Goal: Information Seeking & Learning: Find specific fact

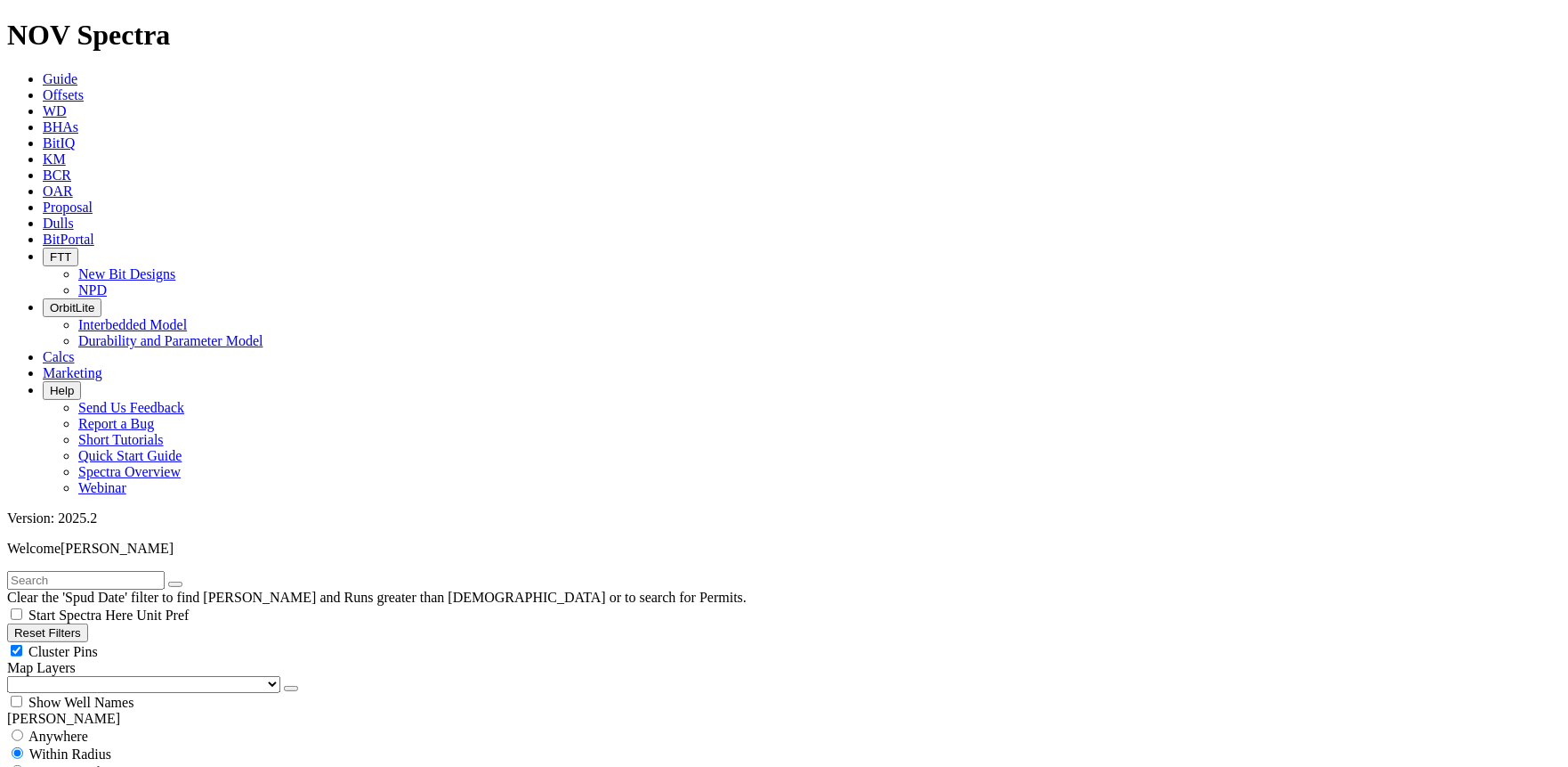
click at [88, 623] on button "Reset Filters" at bounding box center [47, 632] width 81 height 19
type input "[DATE]"
click at [165, 571] on input "text" at bounding box center [86, 579] width 158 height 19
type input "A315781"
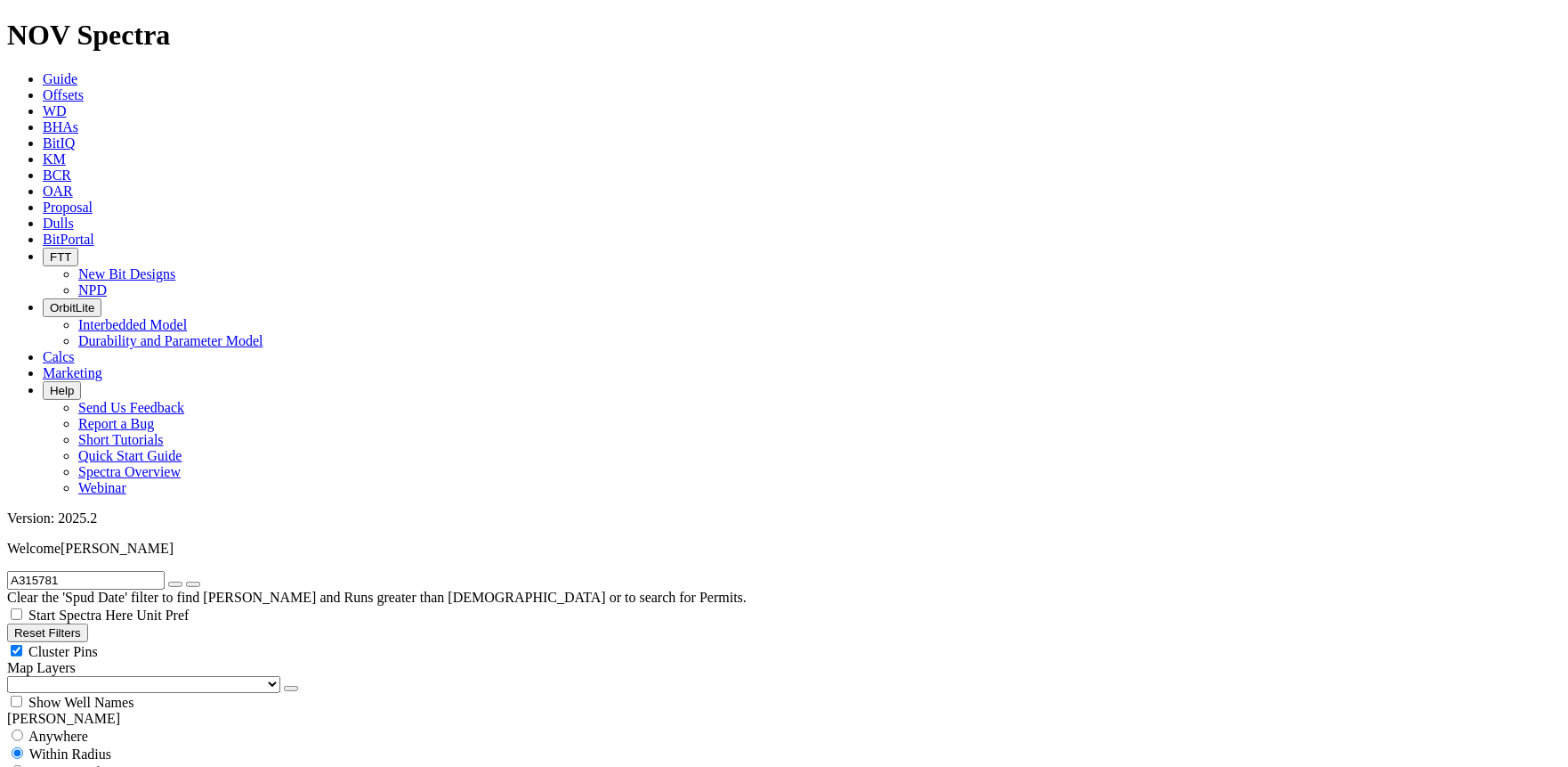
click at [193, 584] on icon "submit" at bounding box center [193, 584] width 0 height 0
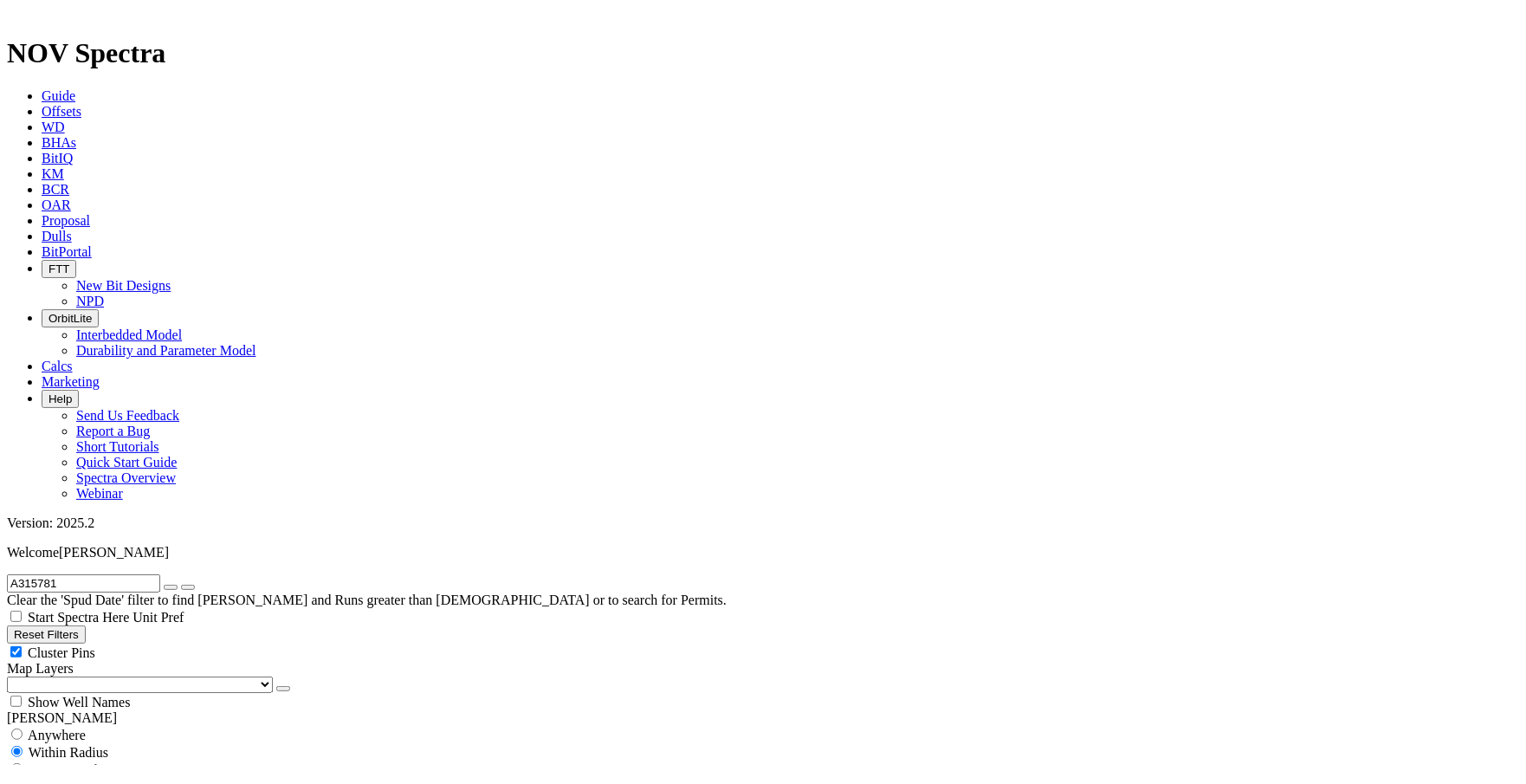
scroll to position [721, 0]
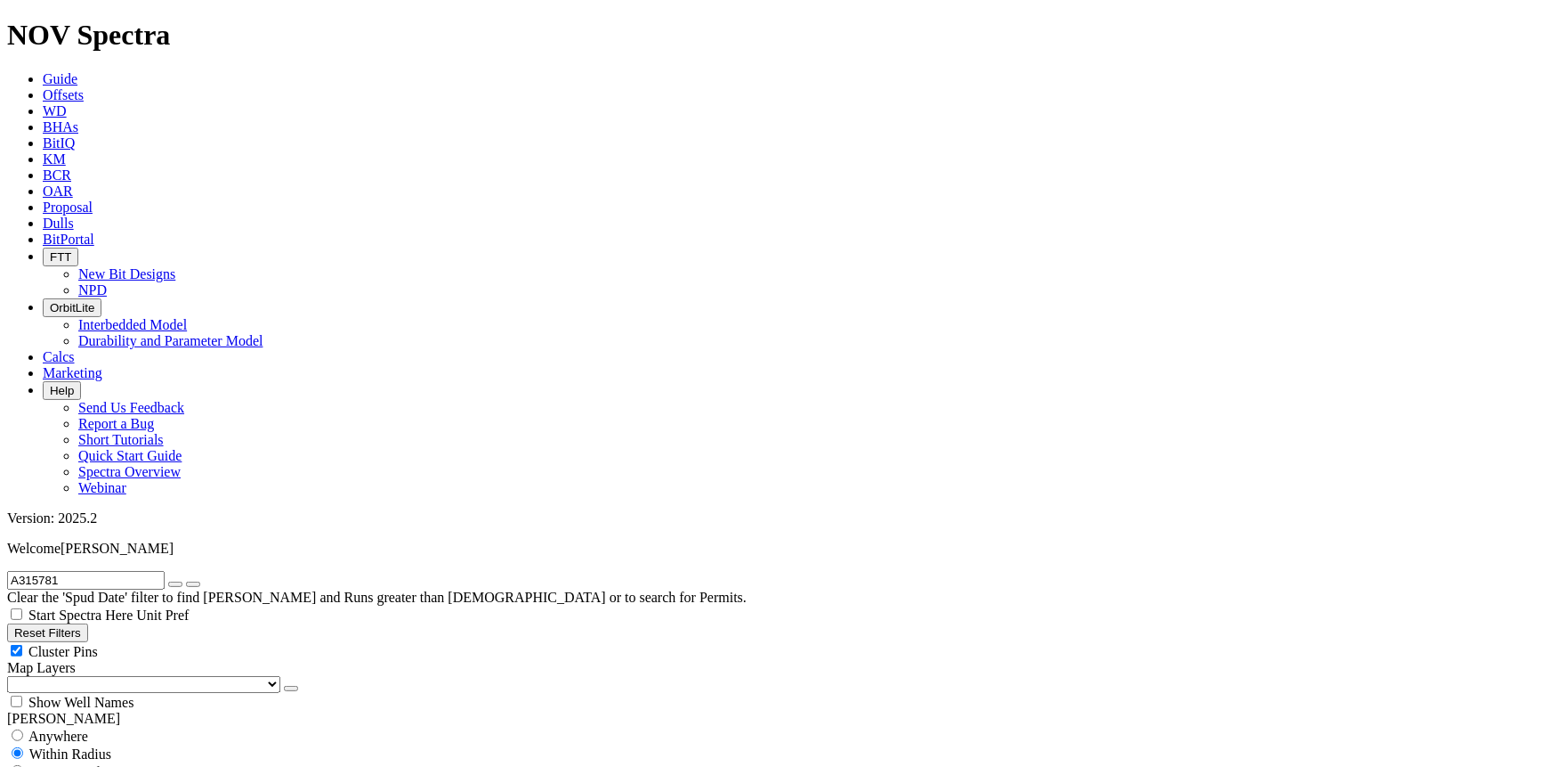
scroll to position [1138, 0]
